Goal: Communication & Community: Share content

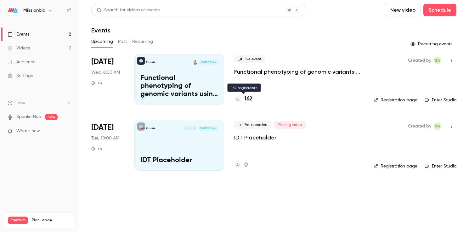
click at [249, 100] on h4 "162" at bounding box center [248, 99] width 8 height 8
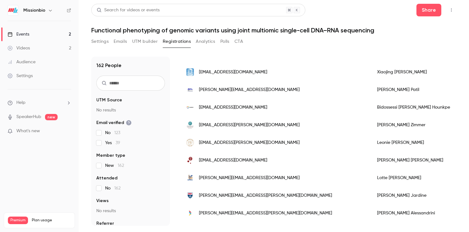
scroll to position [515, 0]
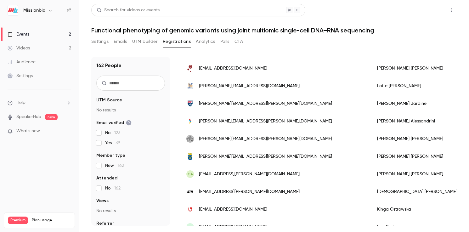
click at [430, 13] on button "Share" at bounding box center [428, 10] width 25 height 13
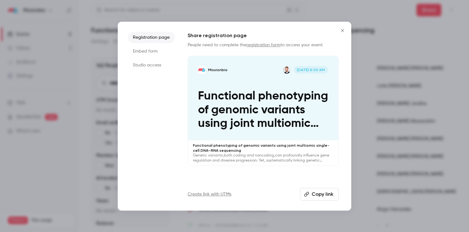
click at [262, 44] on link "registration form" at bounding box center [263, 45] width 34 height 4
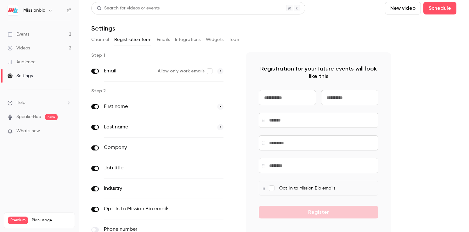
scroll to position [1, 0]
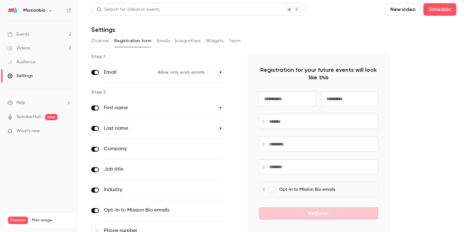
click at [33, 34] on link "Events 2" at bounding box center [39, 34] width 79 height 14
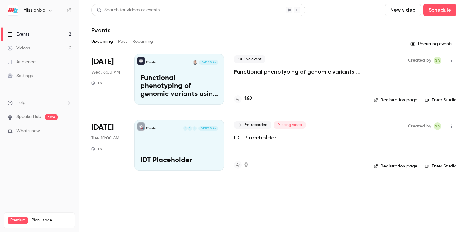
click at [452, 59] on icon "button" at bounding box center [451, 60] width 5 height 4
click at [413, 76] on div "Share" at bounding box center [427, 76] width 48 height 6
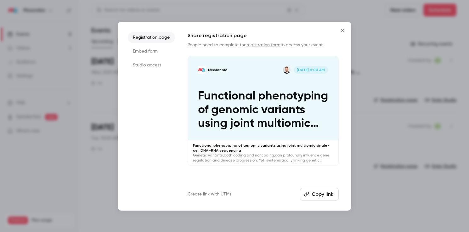
click at [326, 195] on button "Copy link" at bounding box center [319, 194] width 39 height 13
click at [343, 30] on icon "Close" at bounding box center [343, 30] width 8 height 5
